Goal: Task Accomplishment & Management: Use online tool/utility

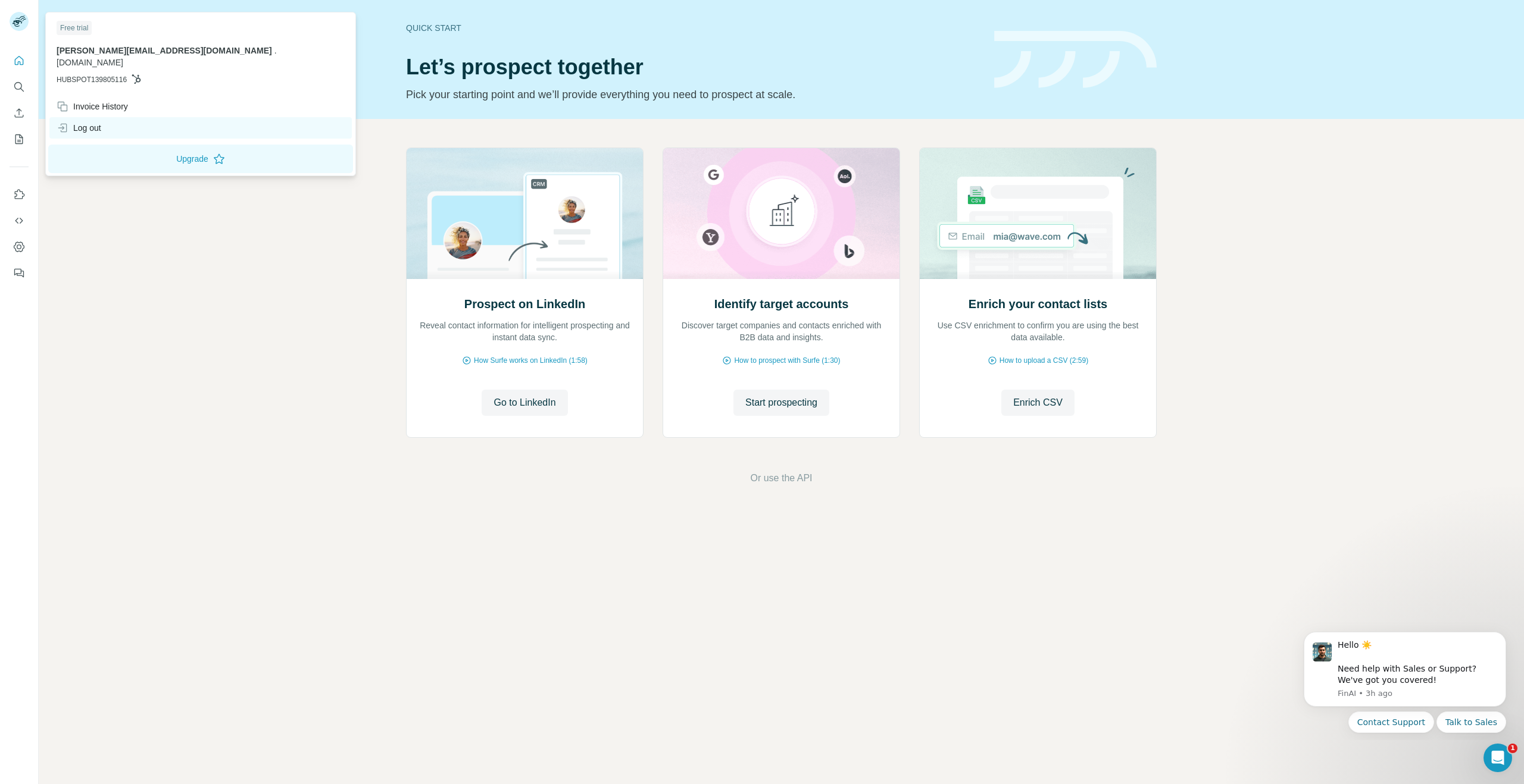
click at [81, 122] on div "Log out" at bounding box center [79, 128] width 45 height 12
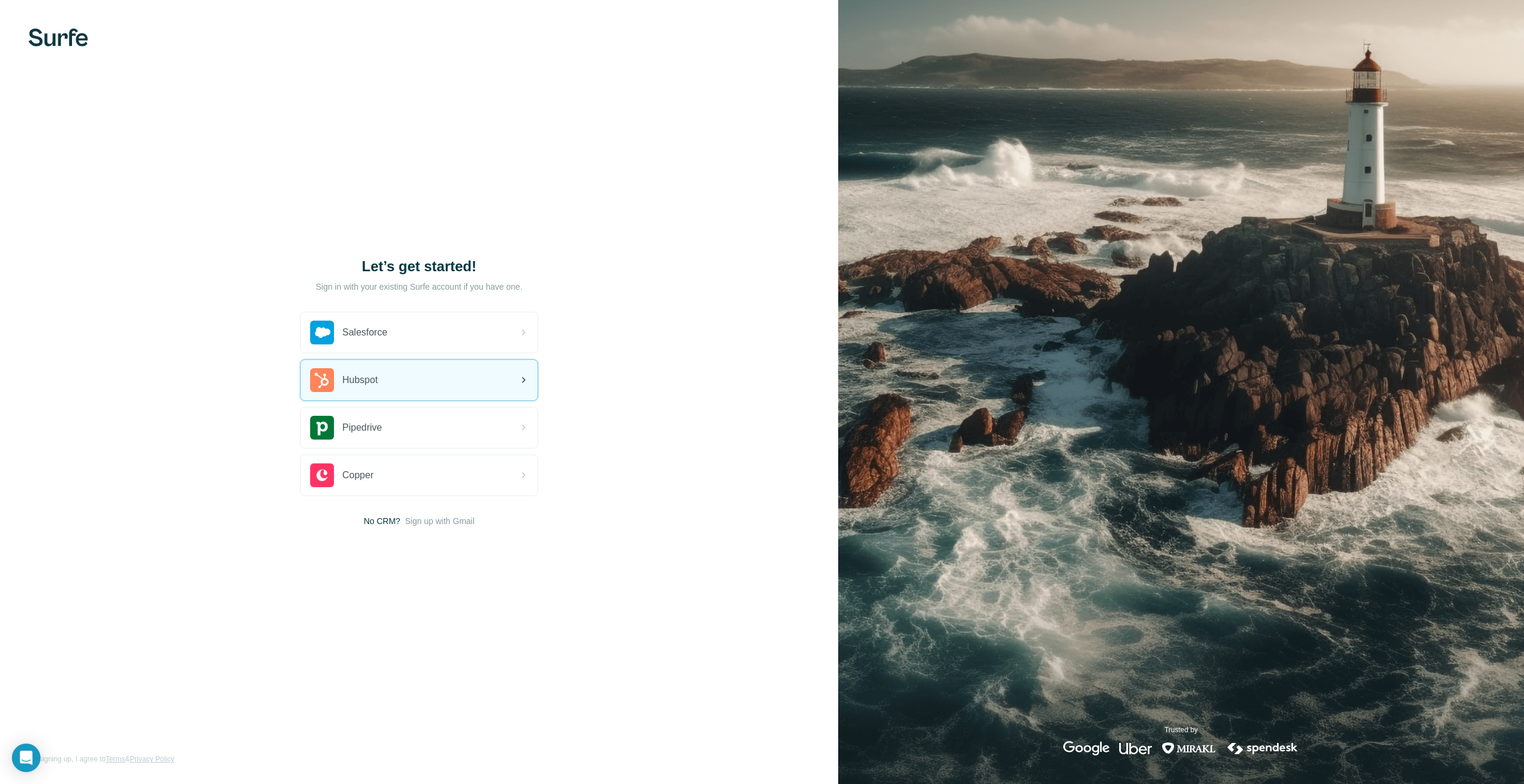
click at [385, 382] on div "Hubspot" at bounding box center [419, 380] width 237 height 41
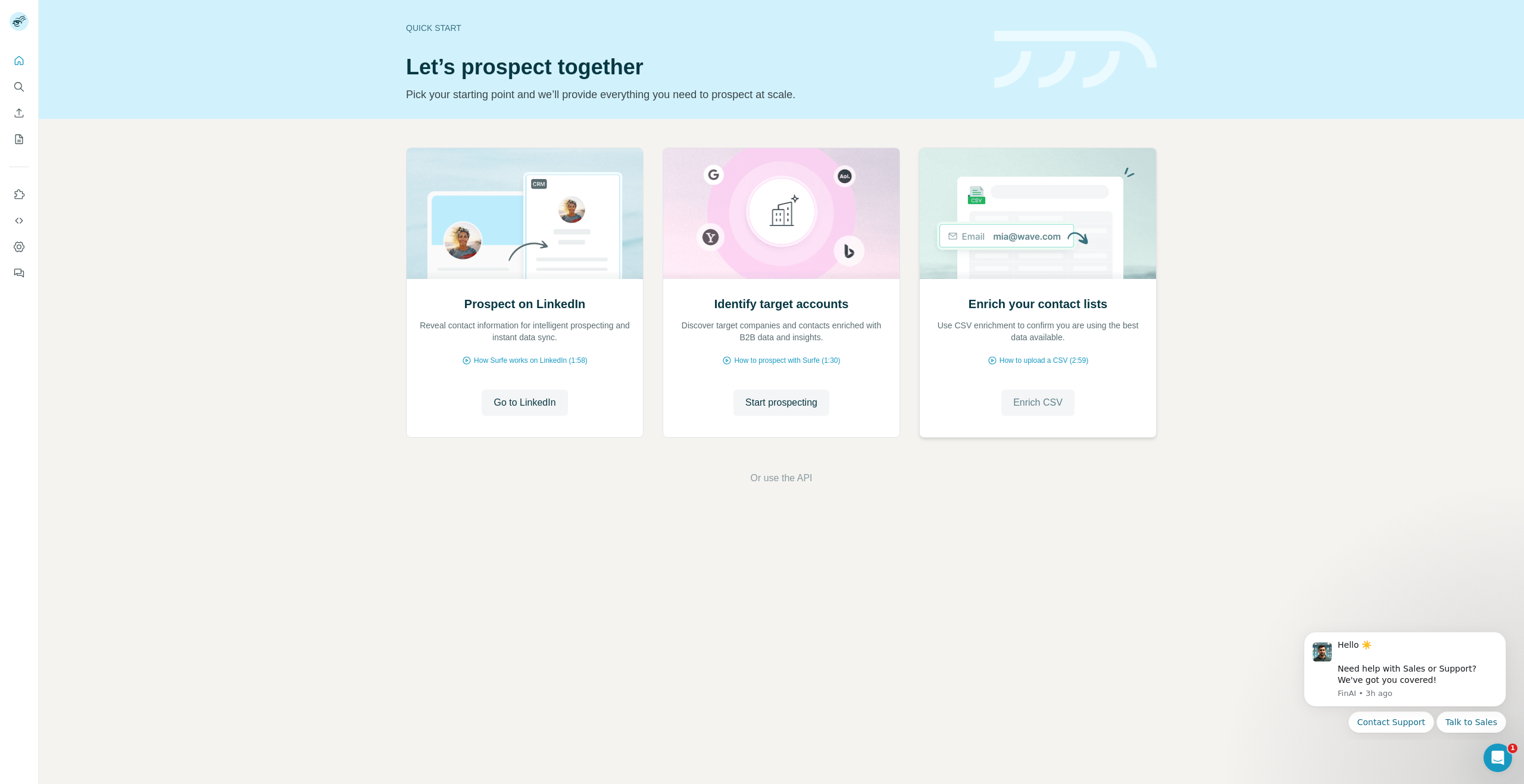
click at [1042, 407] on span "Enrich CSV" at bounding box center [1038, 402] width 49 height 14
click at [531, 402] on span "Go to LinkedIn" at bounding box center [524, 402] width 62 height 14
